Goal: Task Accomplishment & Management: Manage account settings

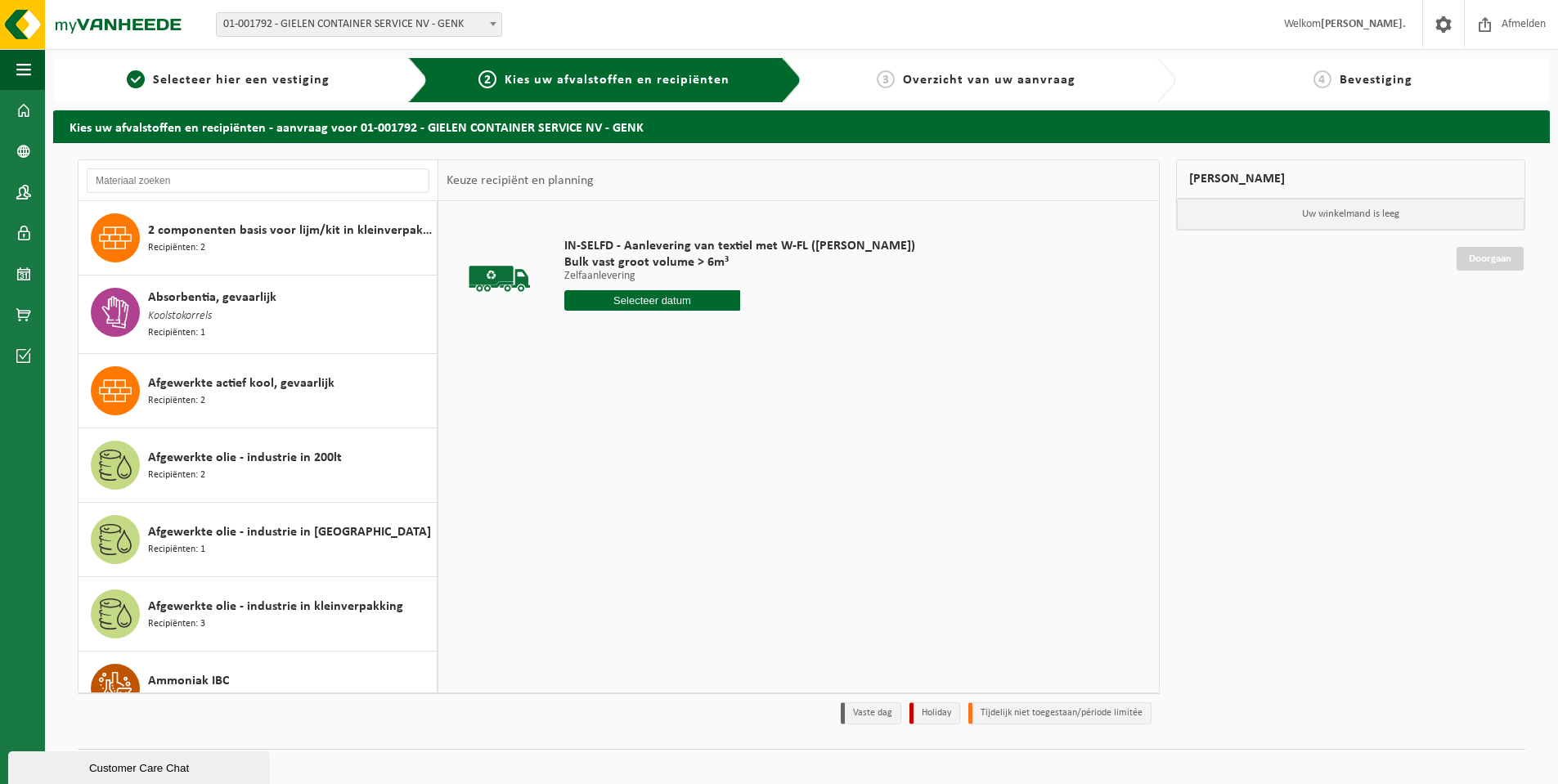
scroll to position [4556, 0]
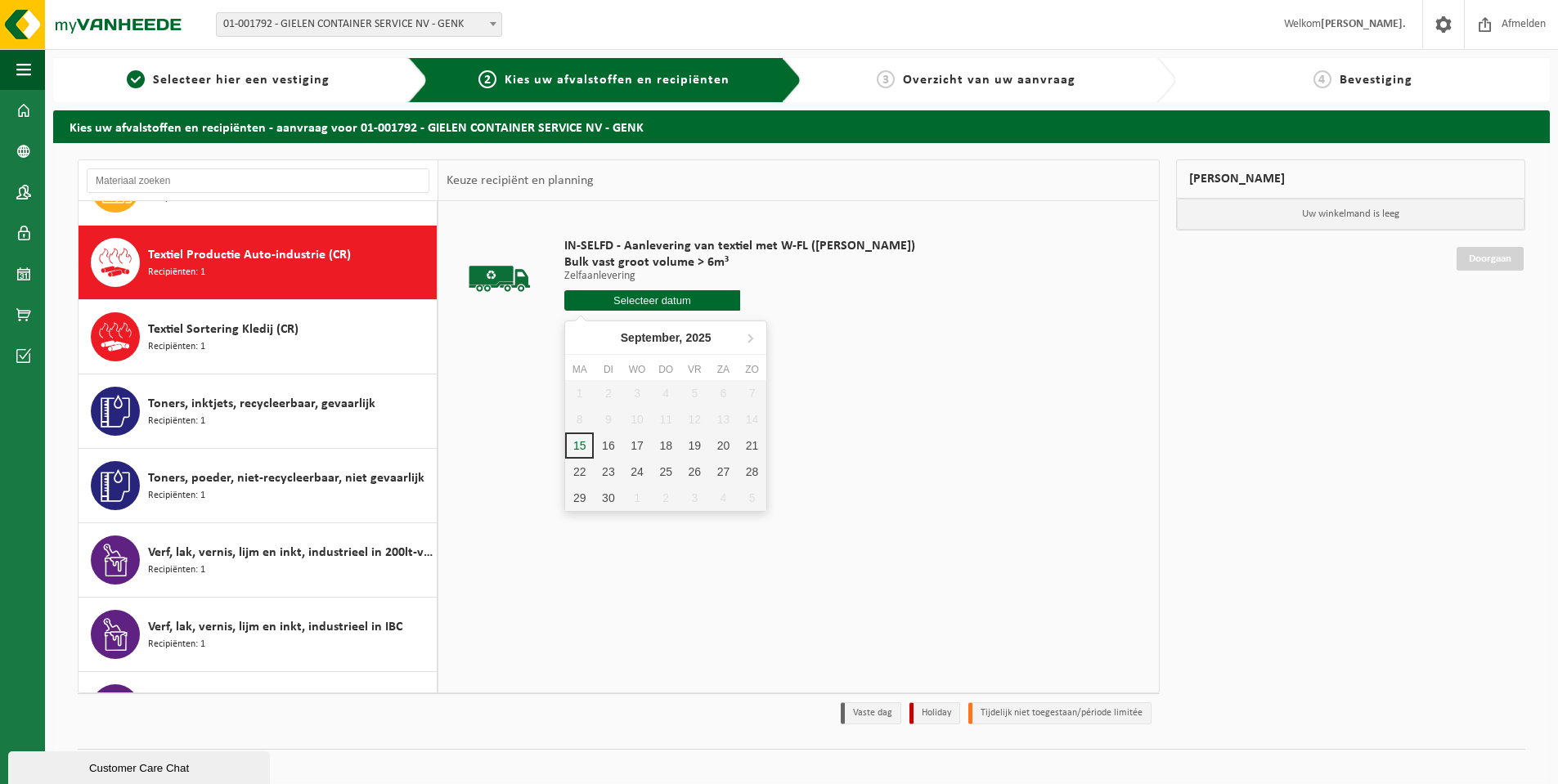
click at [637, 298] on input "text" at bounding box center [652, 300] width 176 height 21
click at [691, 446] on div "19" at bounding box center [695, 445] width 28 height 26
type input "Van 2025-09-19"
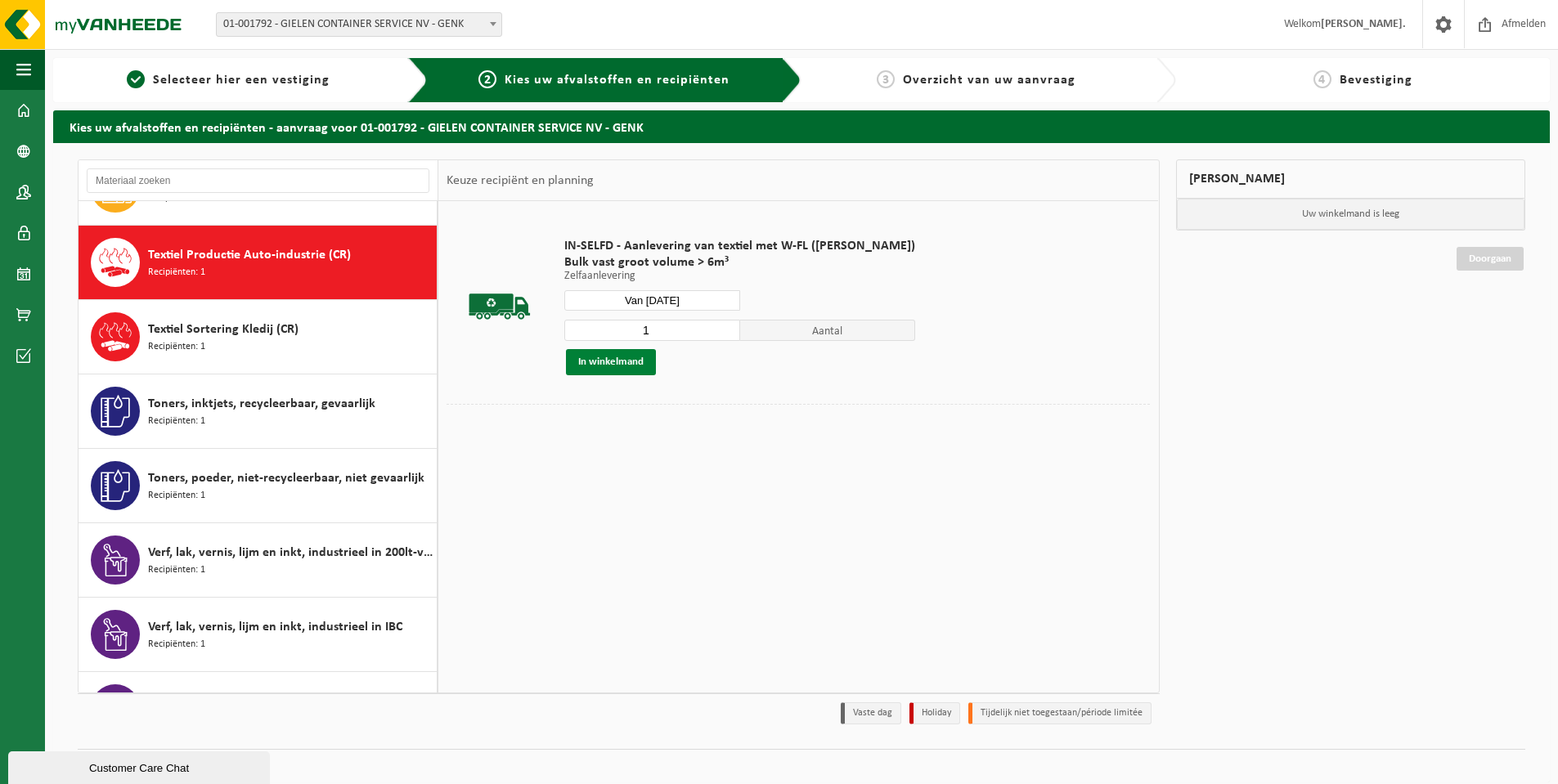
click at [616, 360] on button "In winkelmand" at bounding box center [611, 362] width 90 height 26
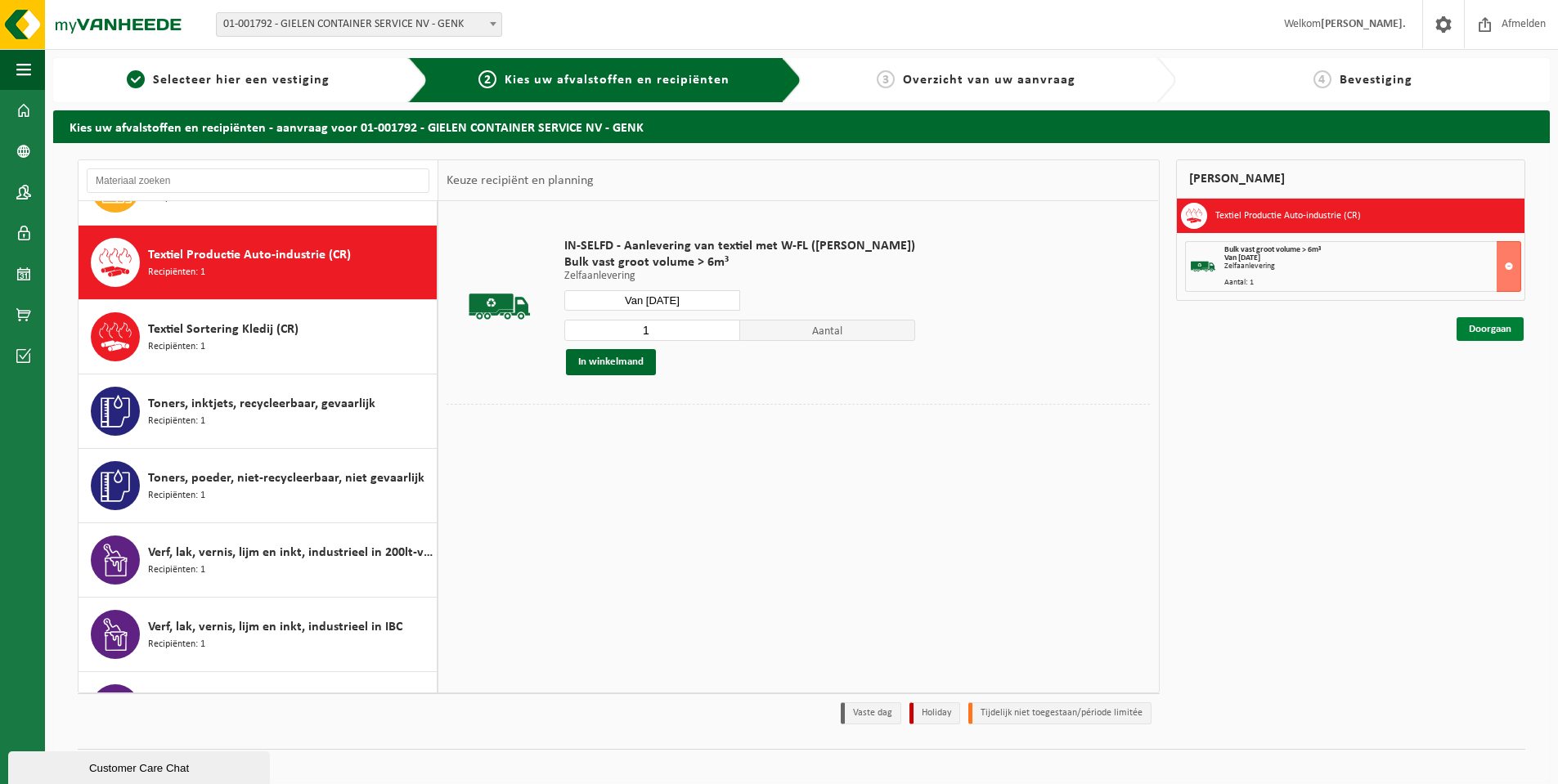
click at [1489, 328] on link "Doorgaan" at bounding box center [1490, 329] width 67 height 23
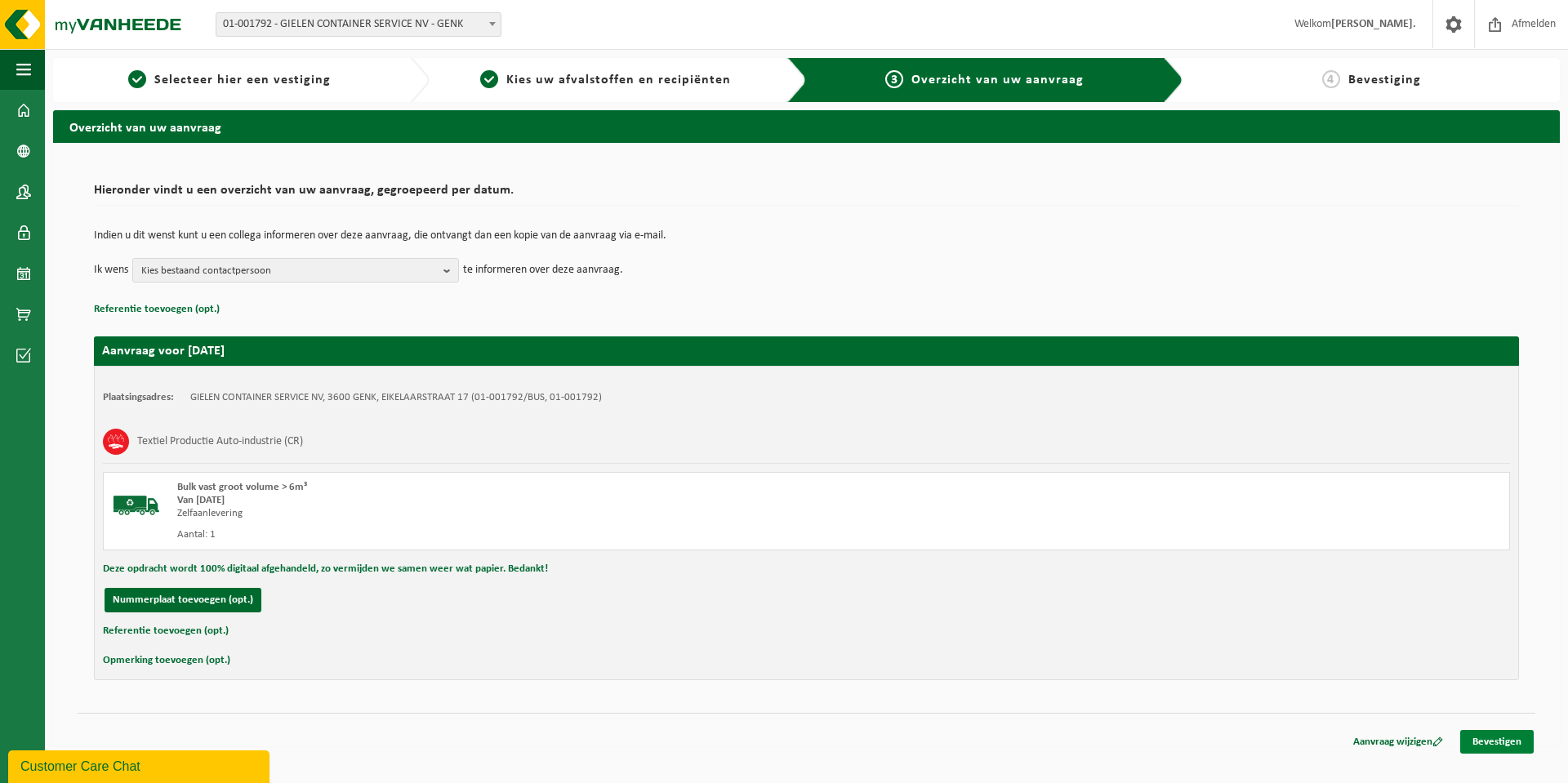
click at [1526, 741] on link "Bevestigen" at bounding box center [1496, 742] width 73 height 23
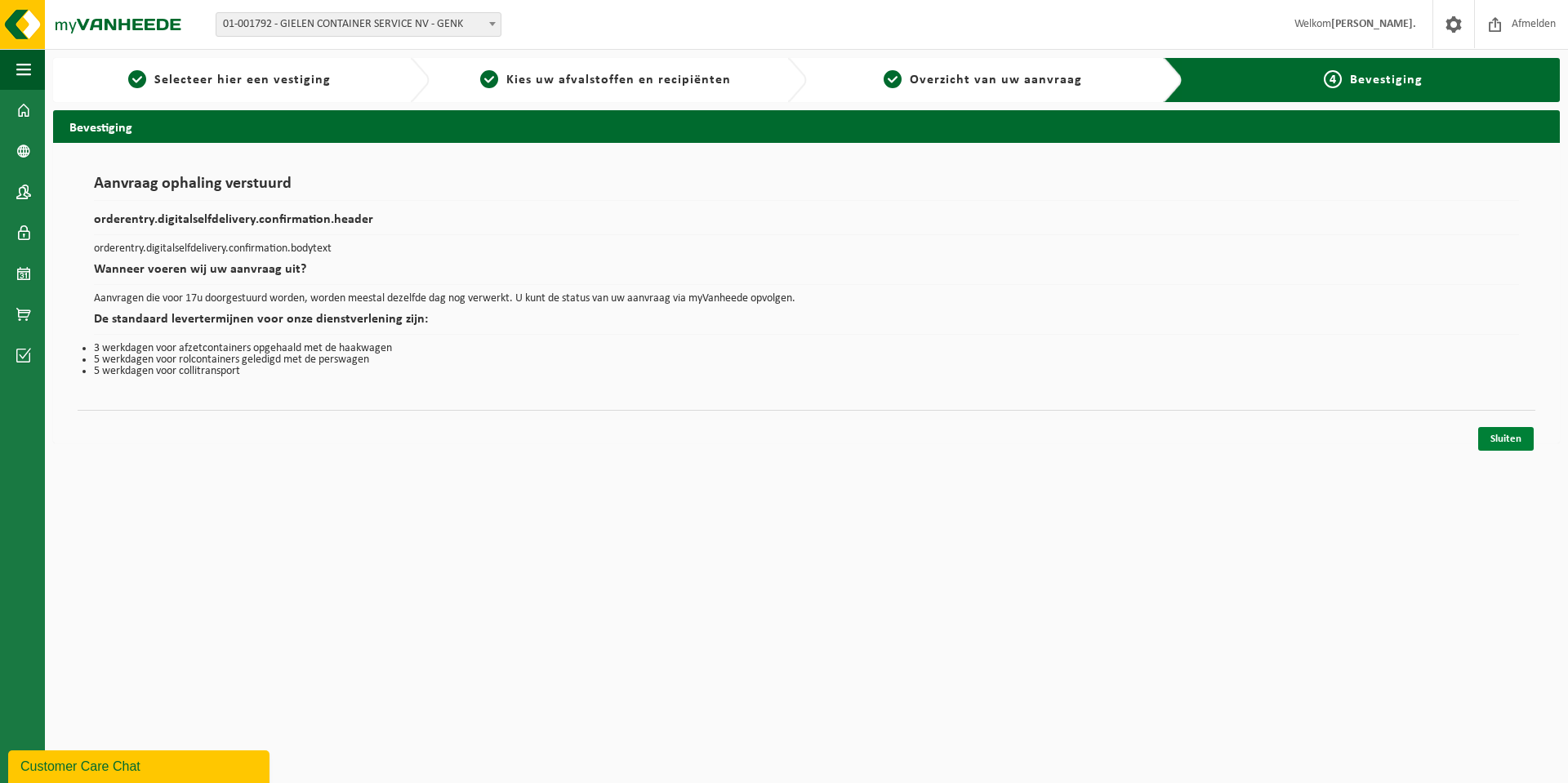
click at [1492, 431] on link "Sluiten" at bounding box center [1506, 439] width 56 height 23
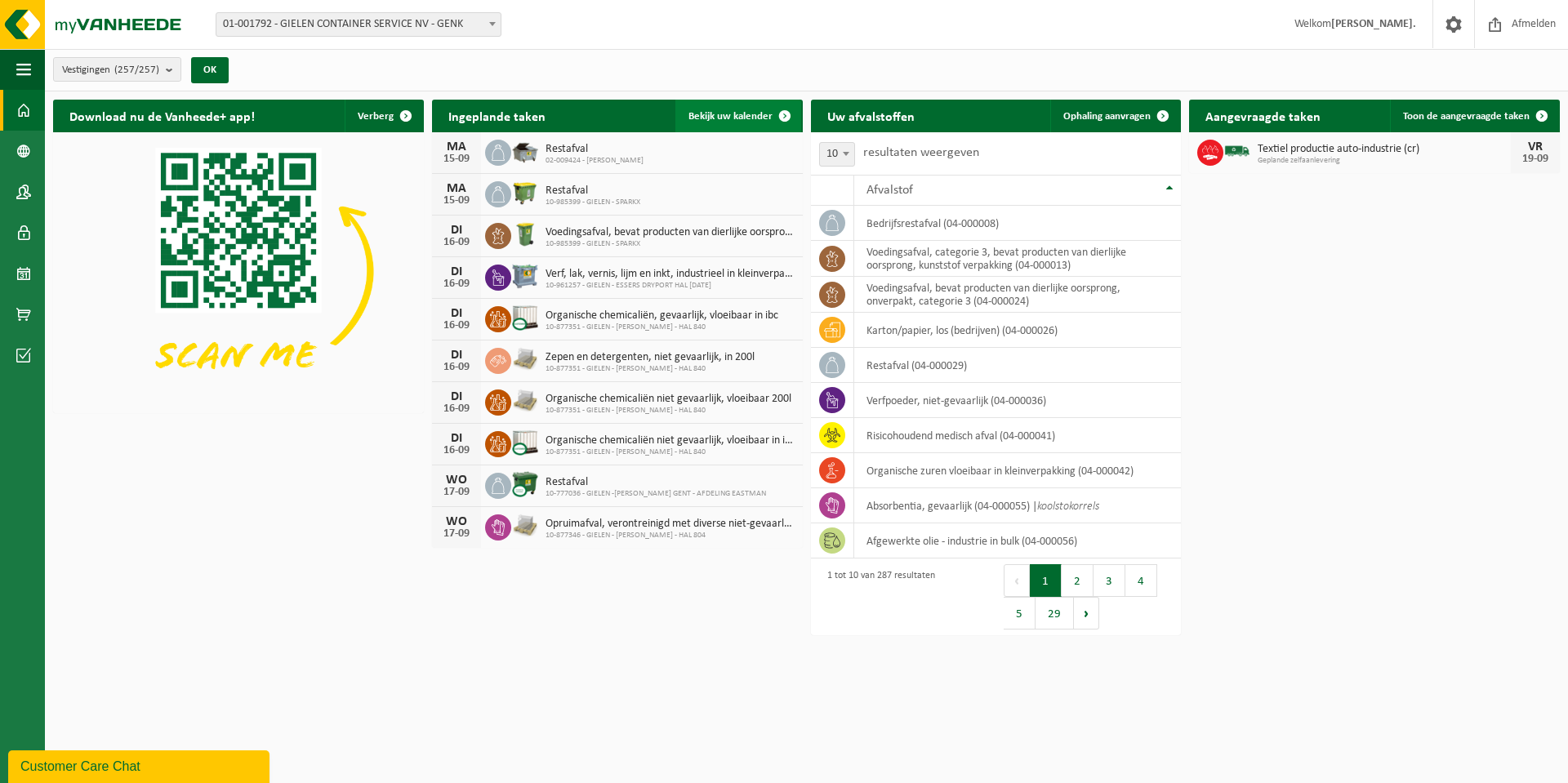
click at [754, 112] on span "Bekijk uw kalender" at bounding box center [730, 116] width 84 height 11
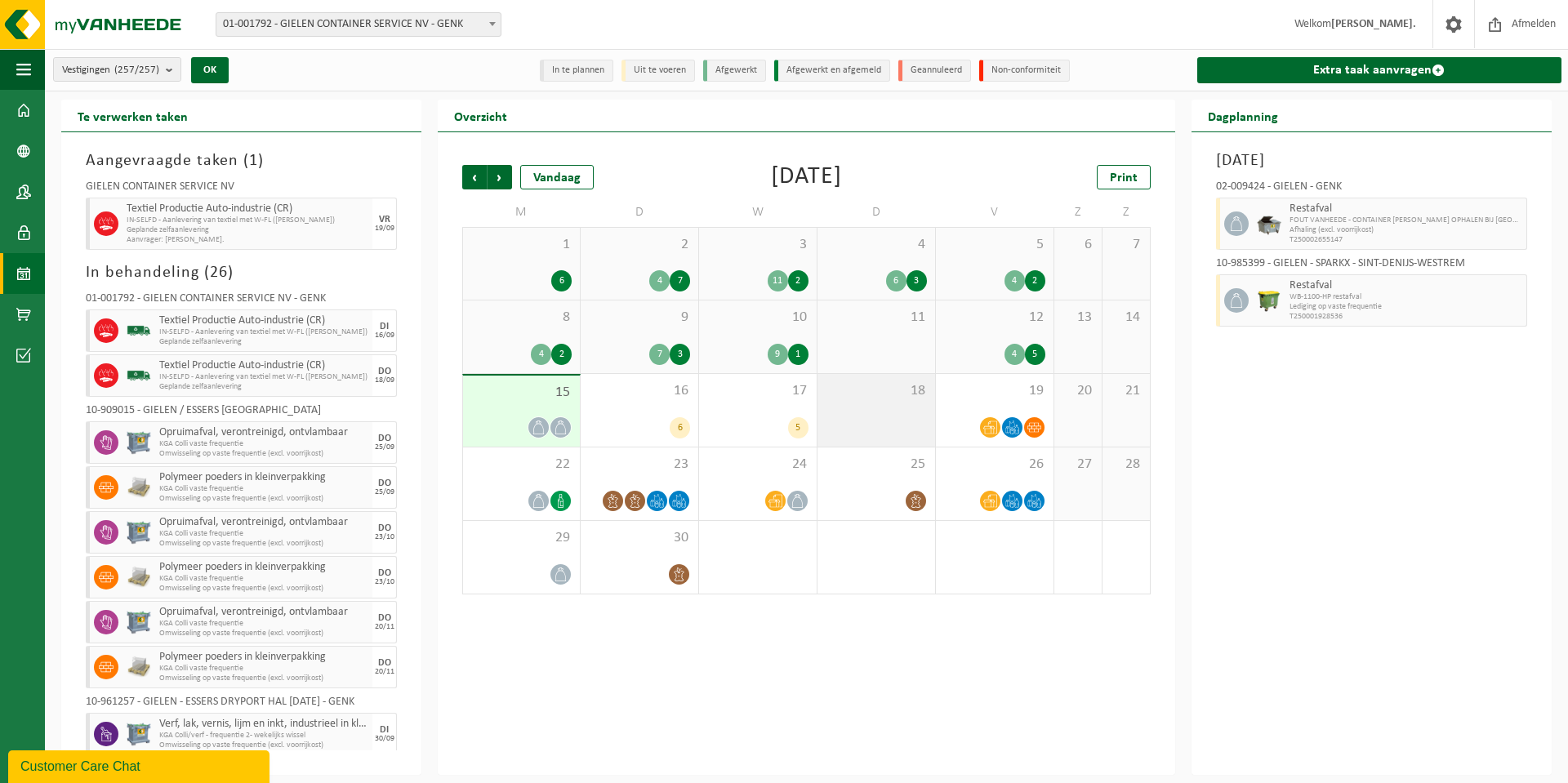
click at [879, 394] on span "18" at bounding box center [876, 392] width 102 height 18
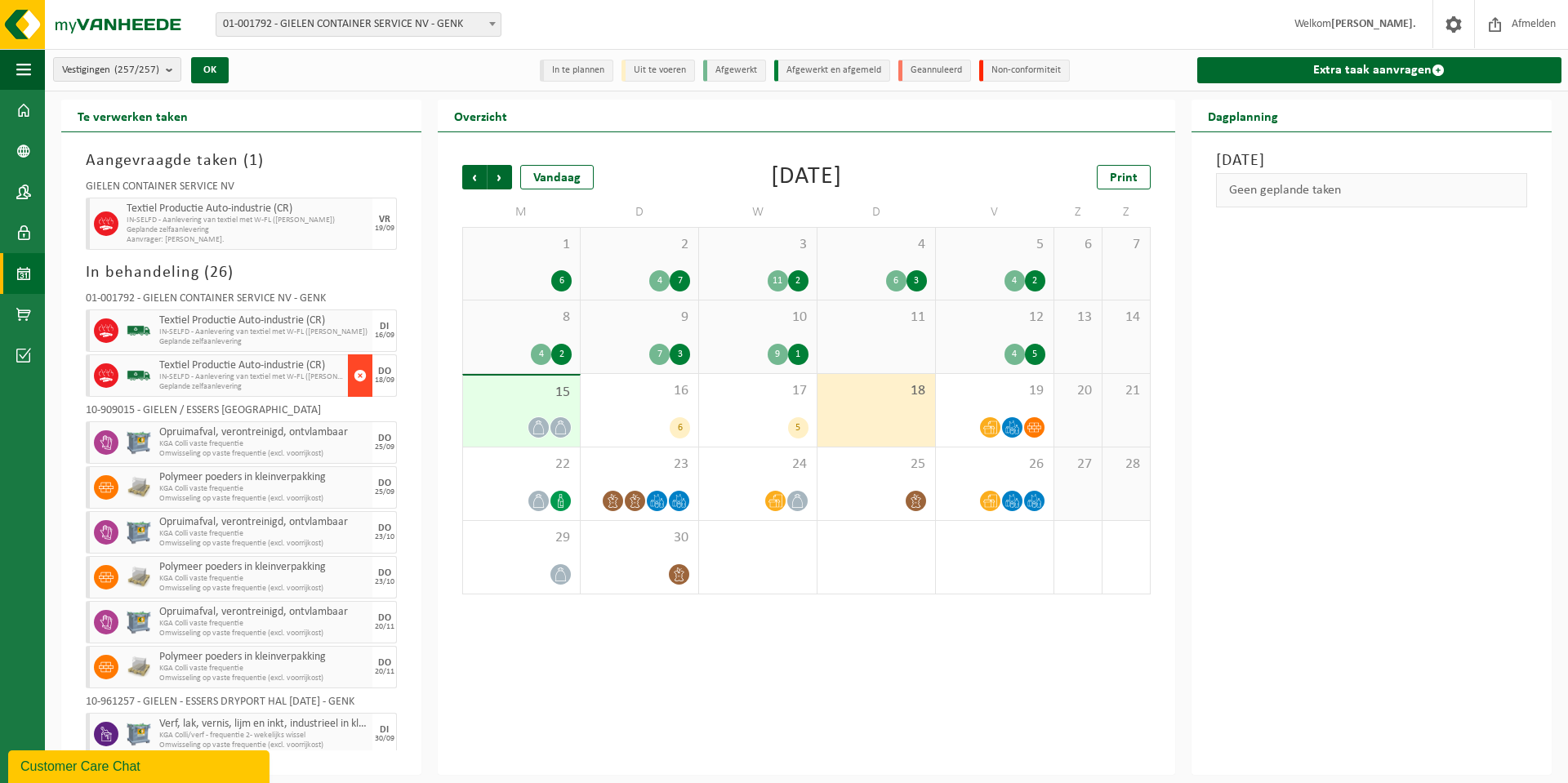
click at [354, 375] on span "button" at bounding box center [361, 375] width 13 height 32
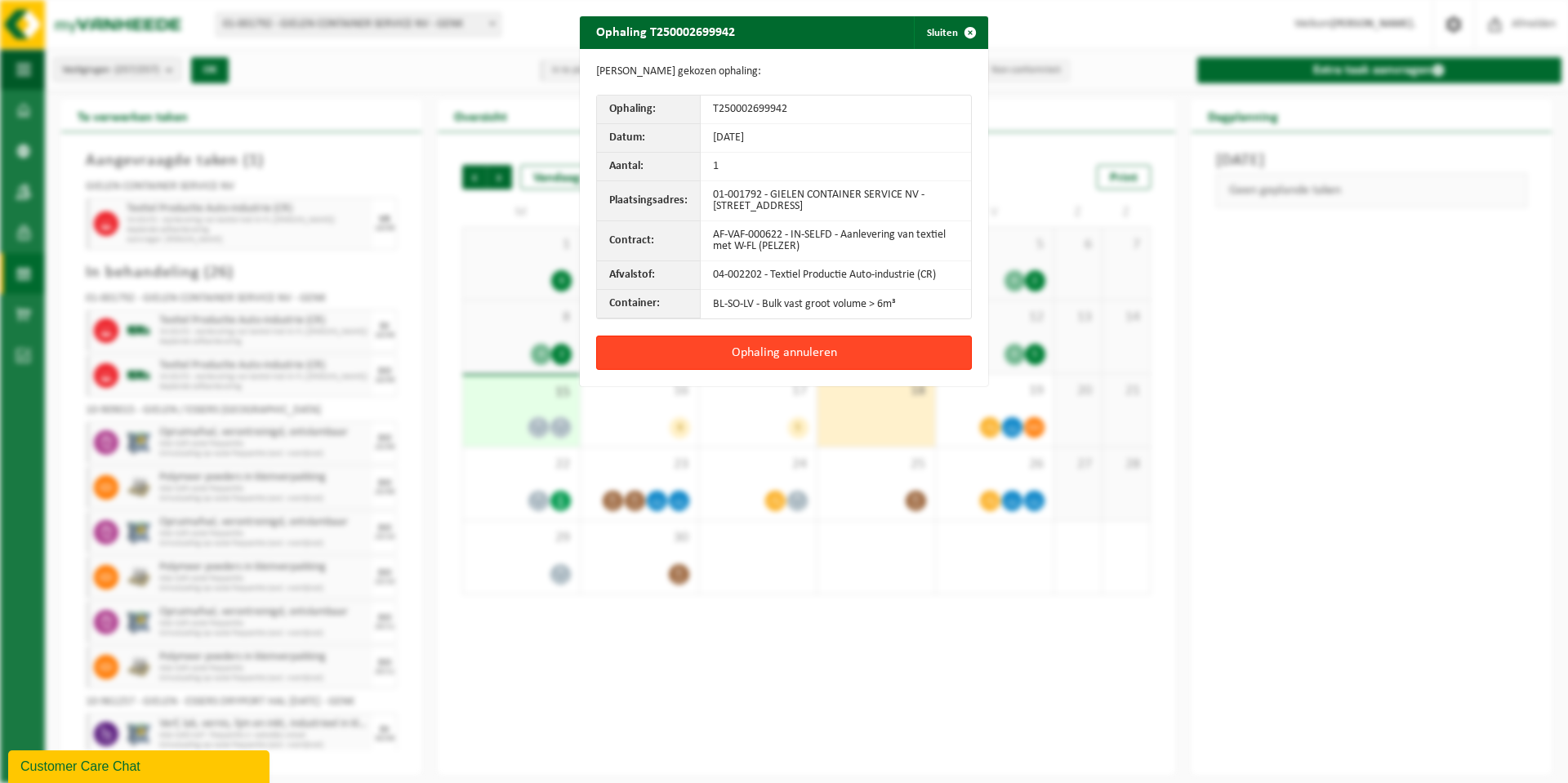
click at [714, 357] on button "Ophaling annuleren" at bounding box center [784, 352] width 376 height 34
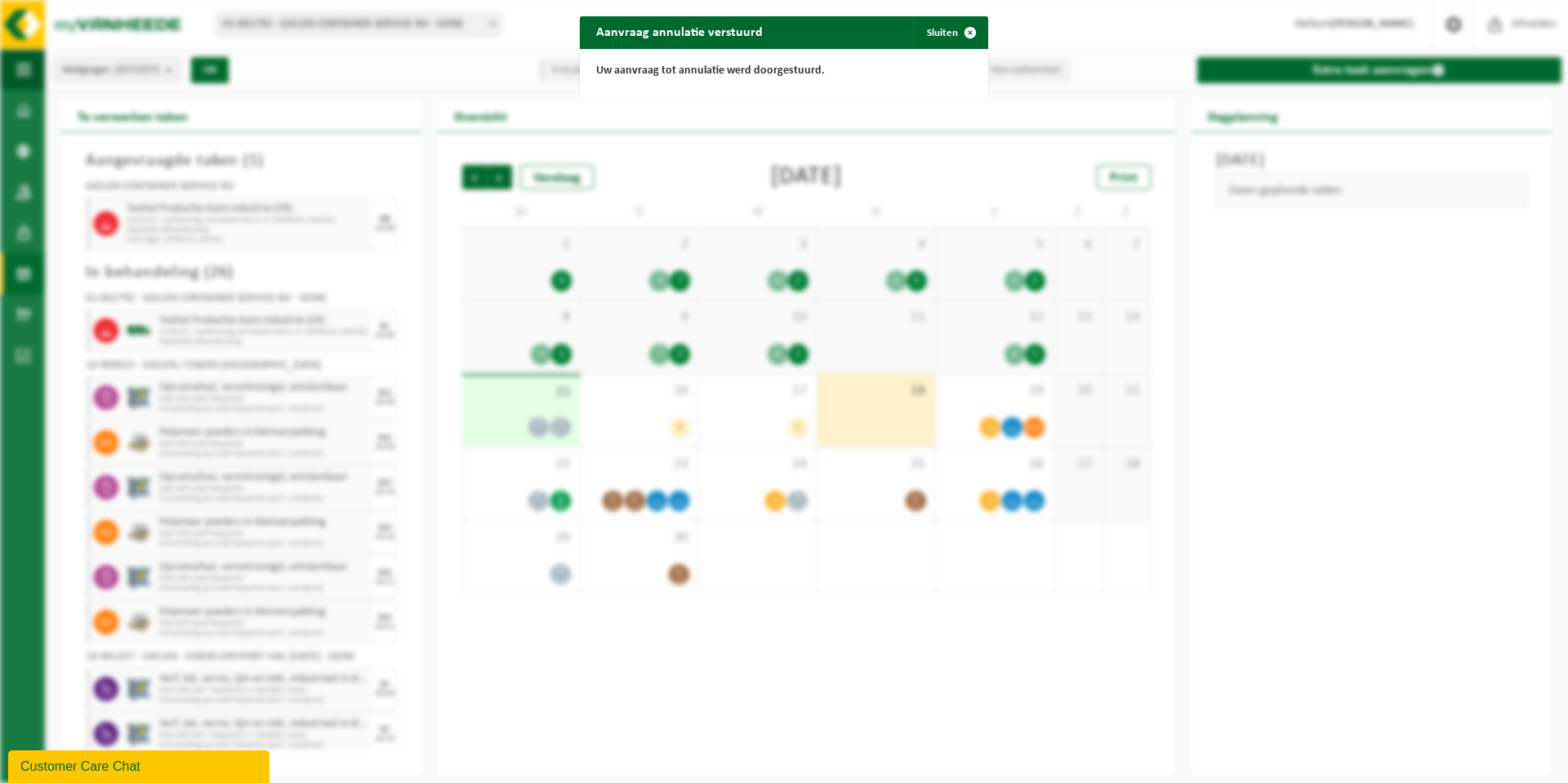
click at [421, 83] on div "Aanvraag annulatie verstuurd Sluiten Uw aanvraag tot annulatie werd doorgestuur…" at bounding box center [784, 392] width 1568 height 783
